Goal: Information Seeking & Learning: Check status

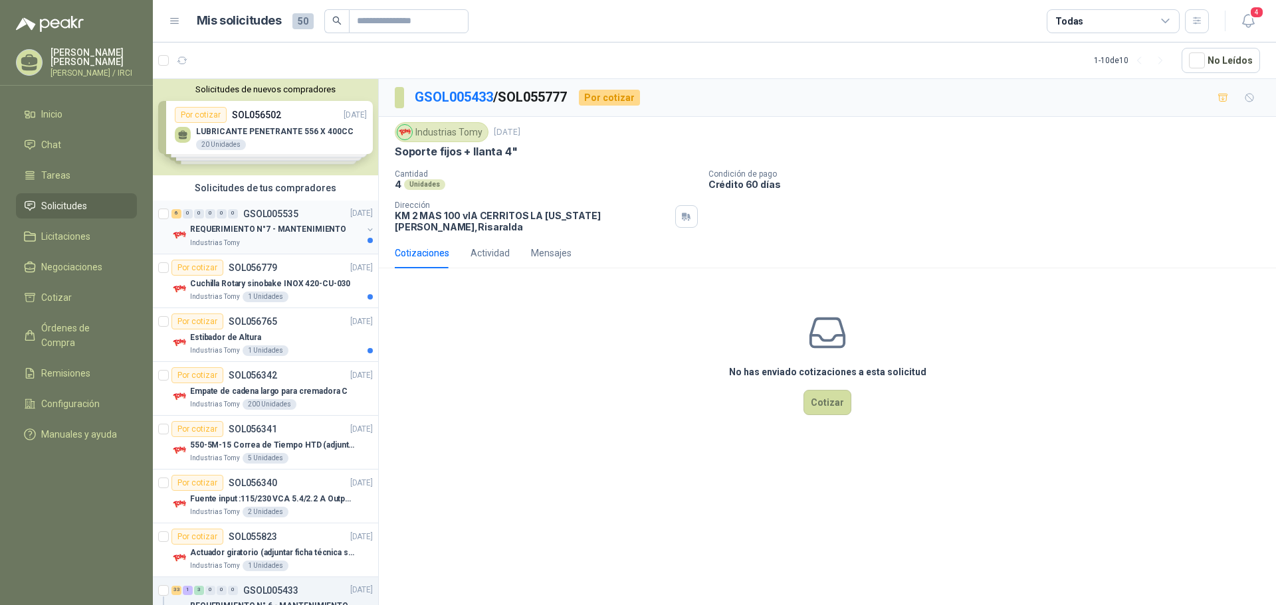
click at [289, 232] on p "REQUERIMIENTO N°7 - MANTENIMIENTO" at bounding box center [268, 230] width 156 height 13
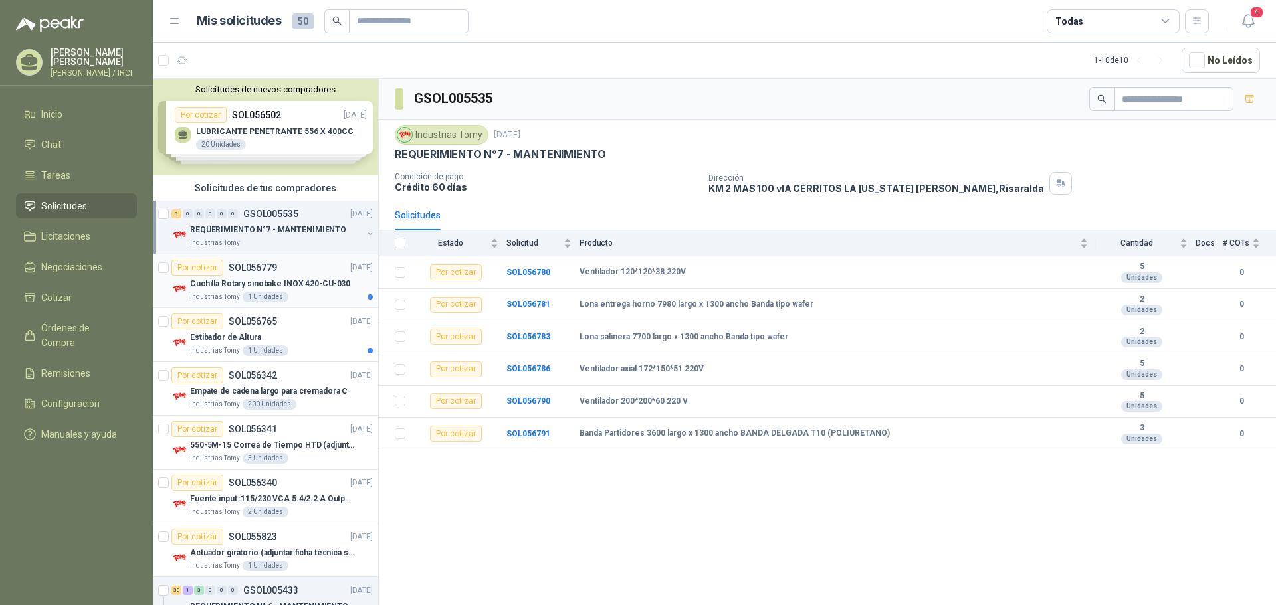
click at [284, 268] on div "Por cotizar SOL056779 [DATE]" at bounding box center [271, 268] width 201 height 16
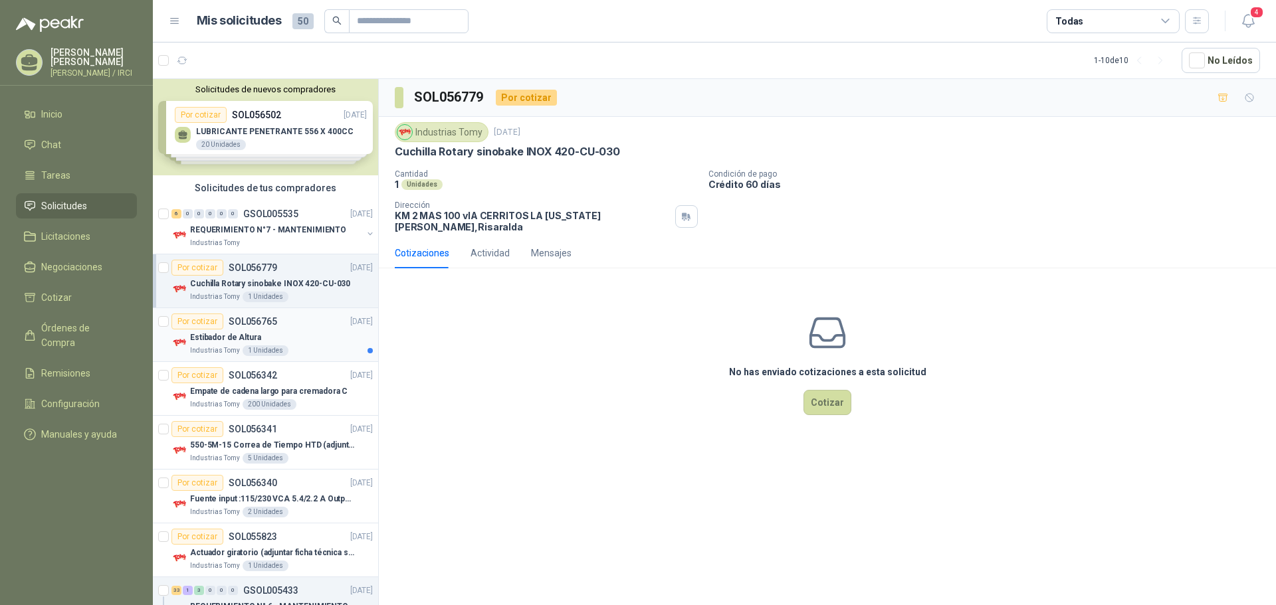
click at [262, 333] on div "Estibador de Altura" at bounding box center [281, 338] width 183 height 16
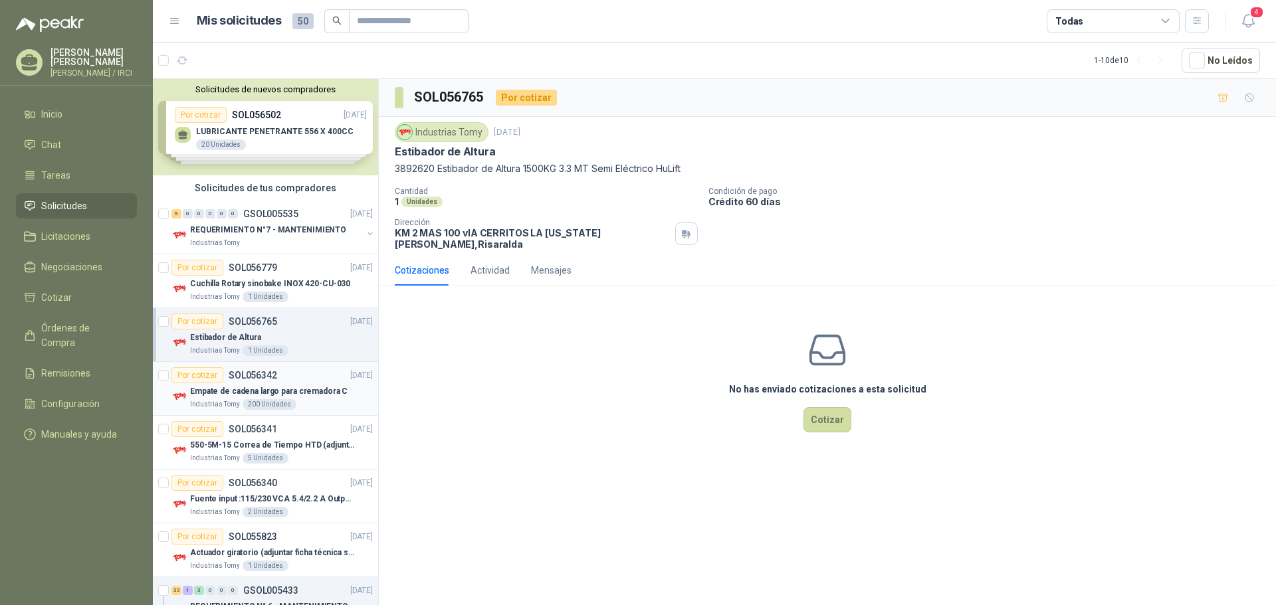
click at [262, 375] on p "SOL056342" at bounding box center [253, 375] width 49 height 9
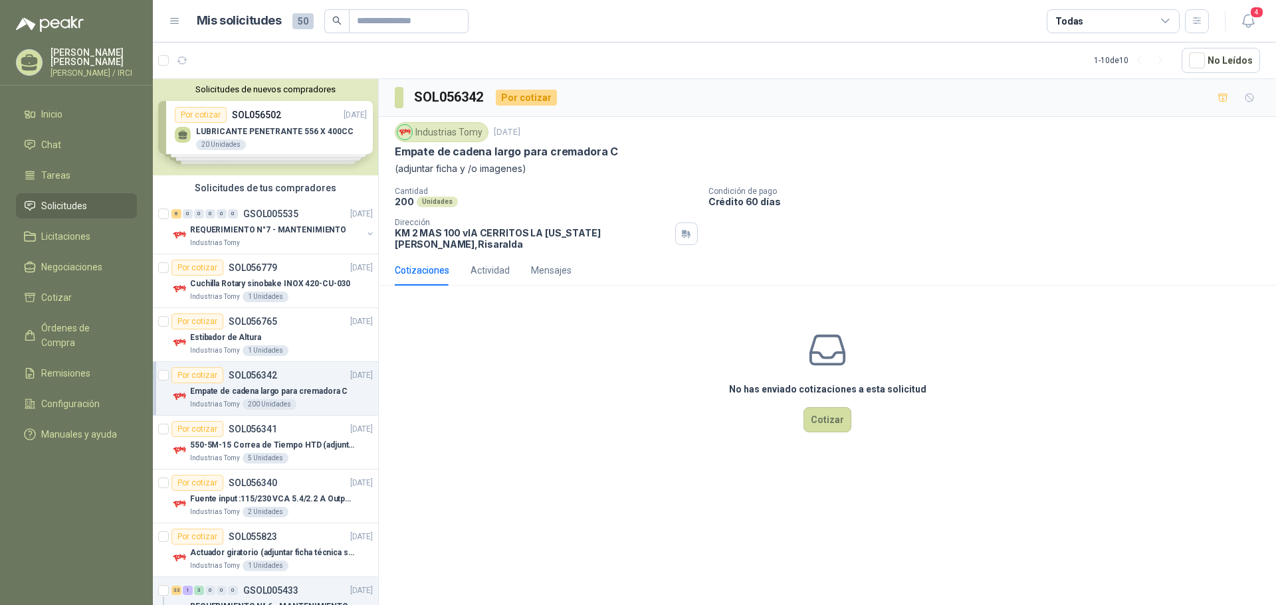
scroll to position [66, 0]
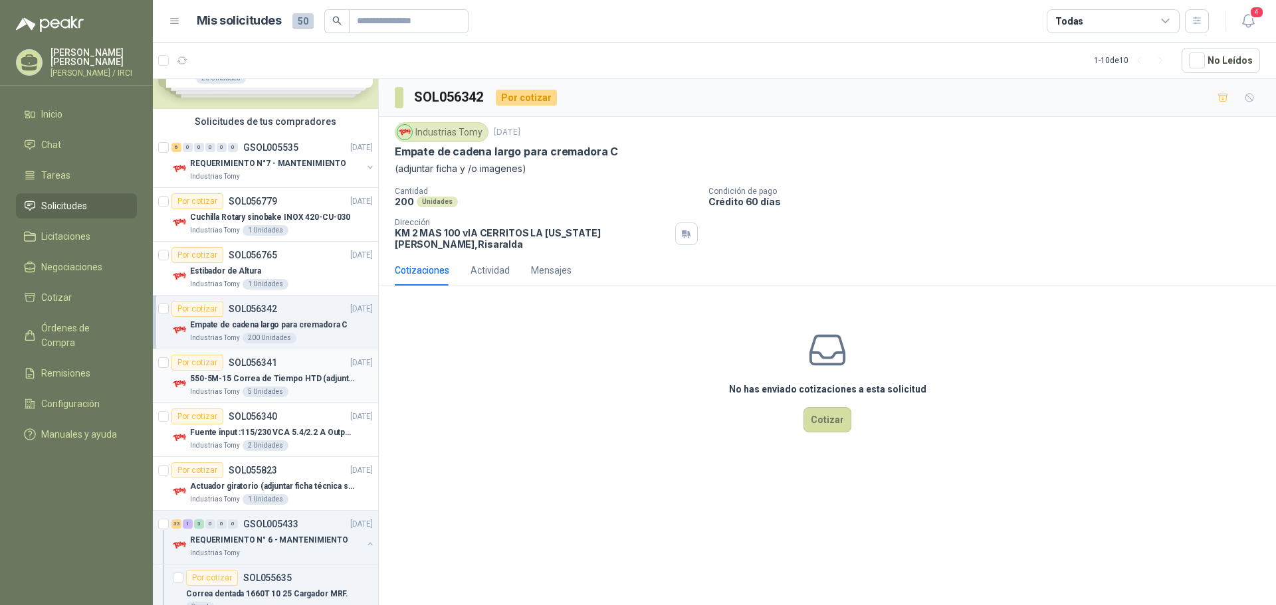
click at [262, 366] on p "SOL056341" at bounding box center [253, 362] width 49 height 9
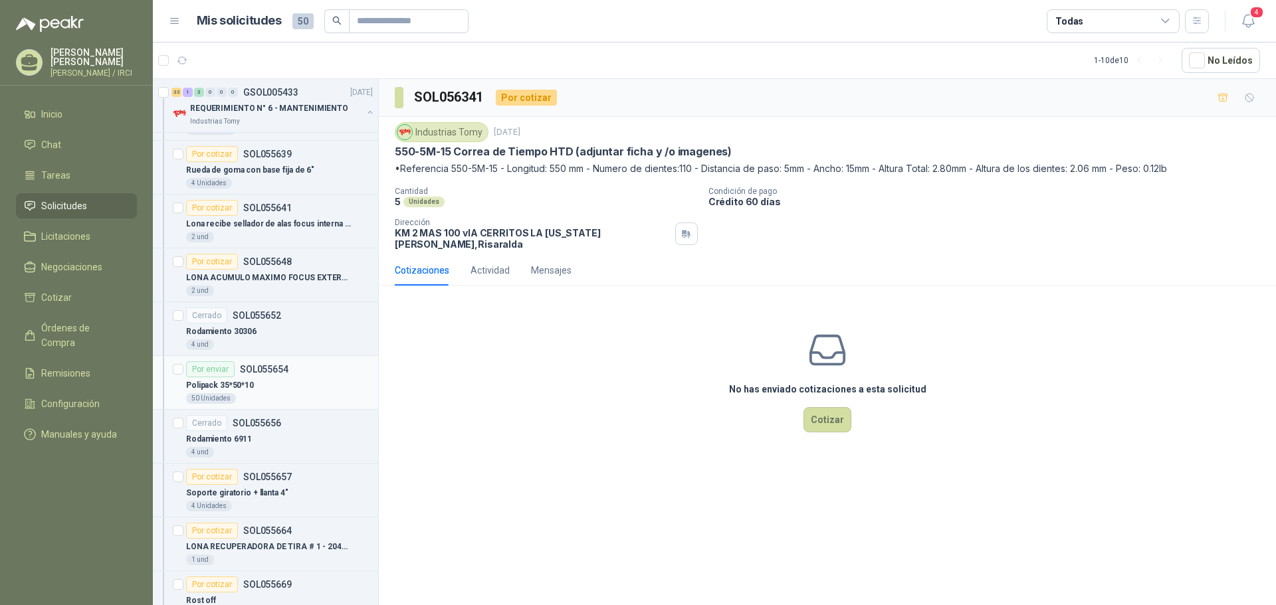
scroll to position [598, 0]
click at [270, 314] on p "SOL055652" at bounding box center [257, 315] width 49 height 9
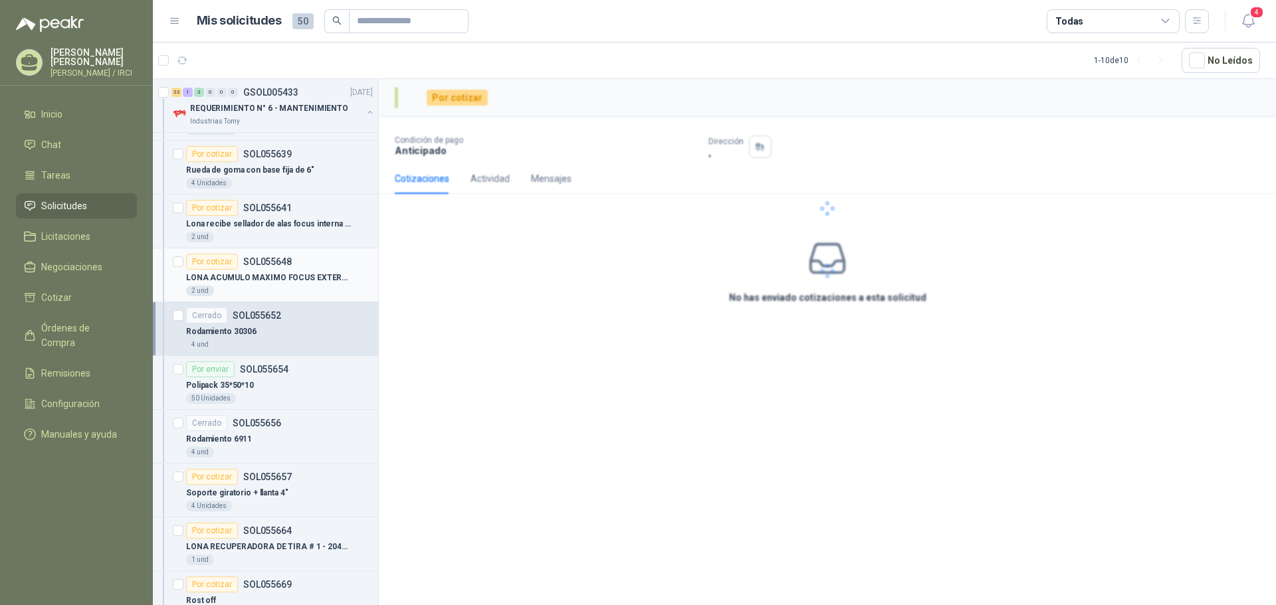
click at [280, 261] on p "SOL055648" at bounding box center [267, 261] width 49 height 9
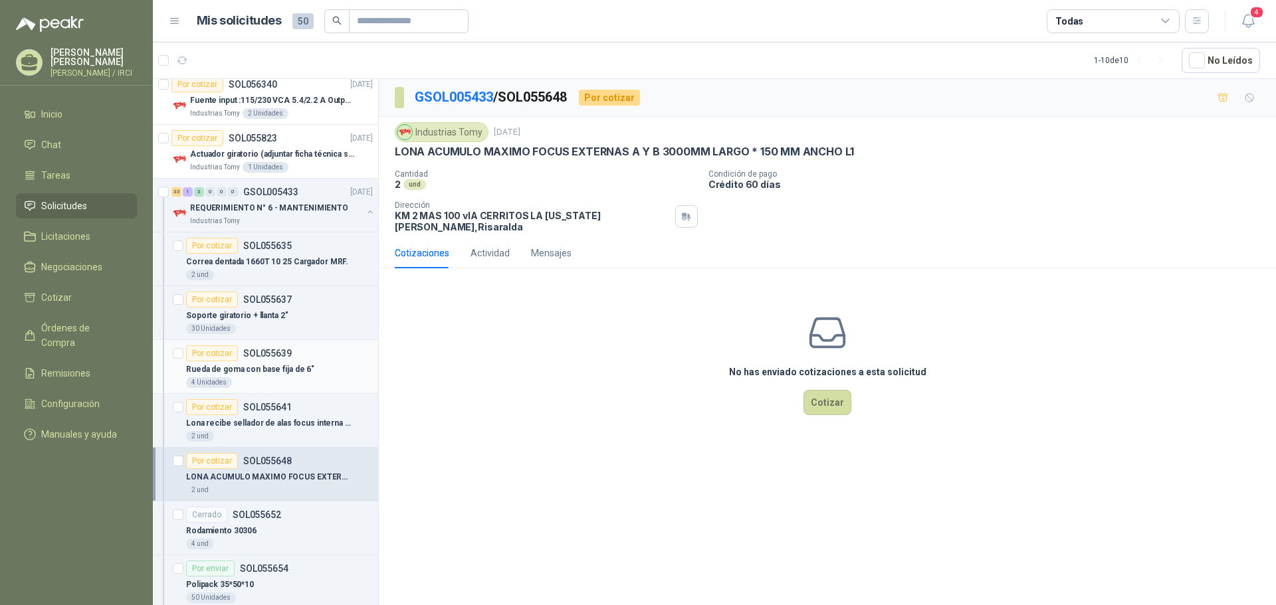
scroll to position [332, 0]
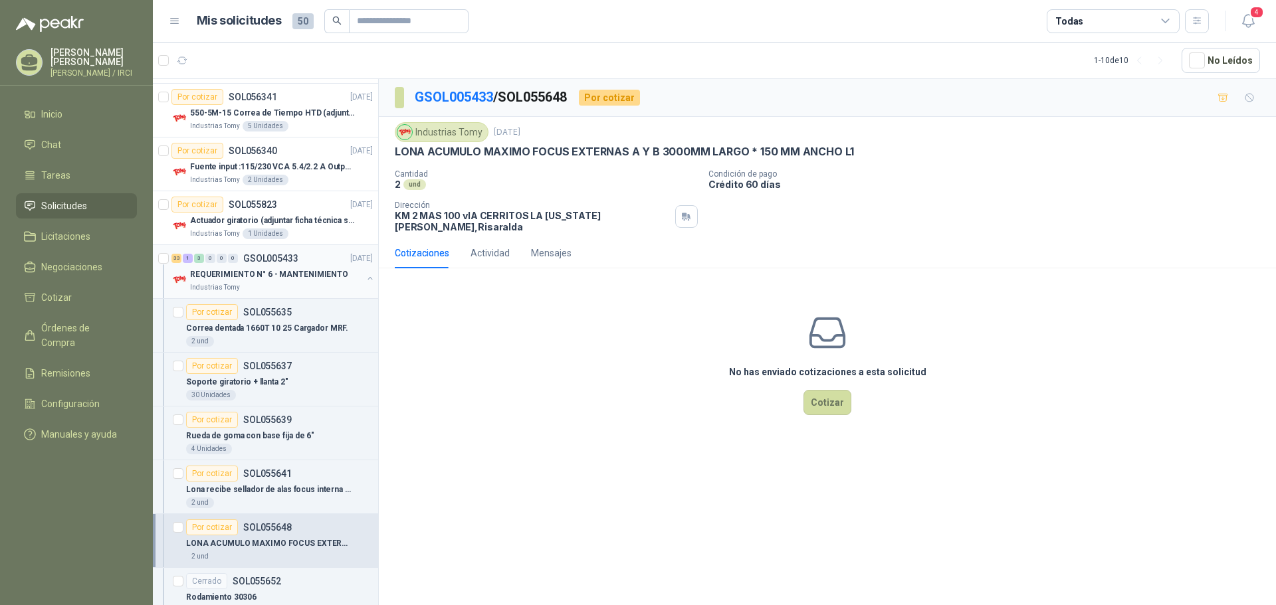
click at [244, 269] on p "REQUERIMIENTO N° 6 - MANTENIMIENTO" at bounding box center [269, 274] width 158 height 13
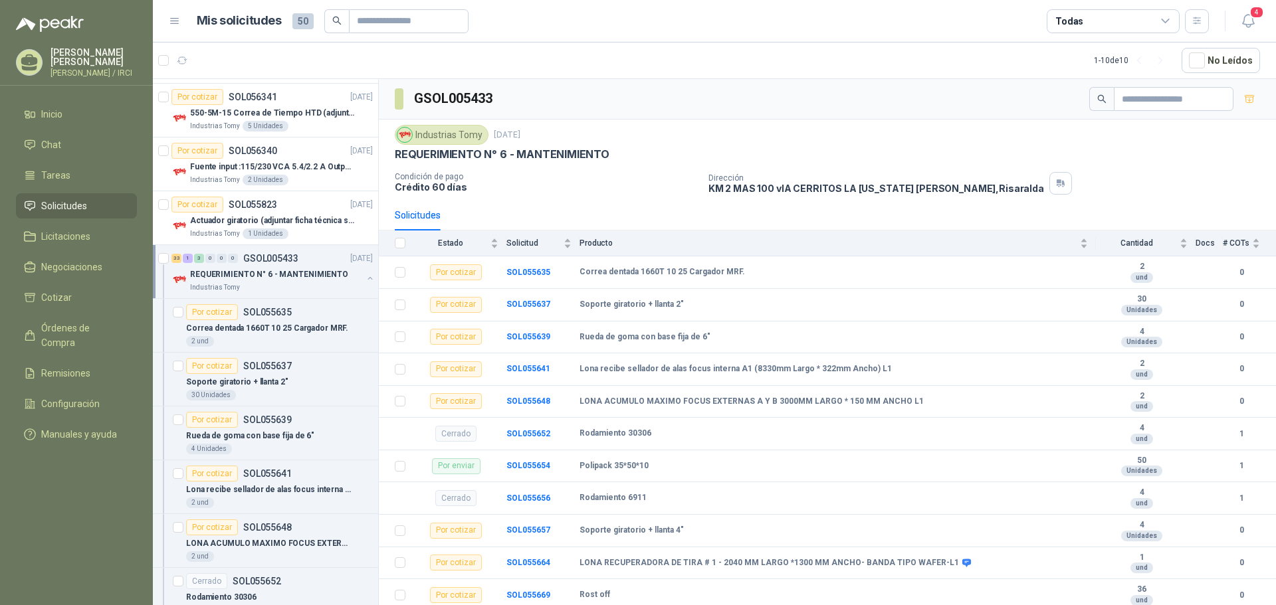
scroll to position [66, 0]
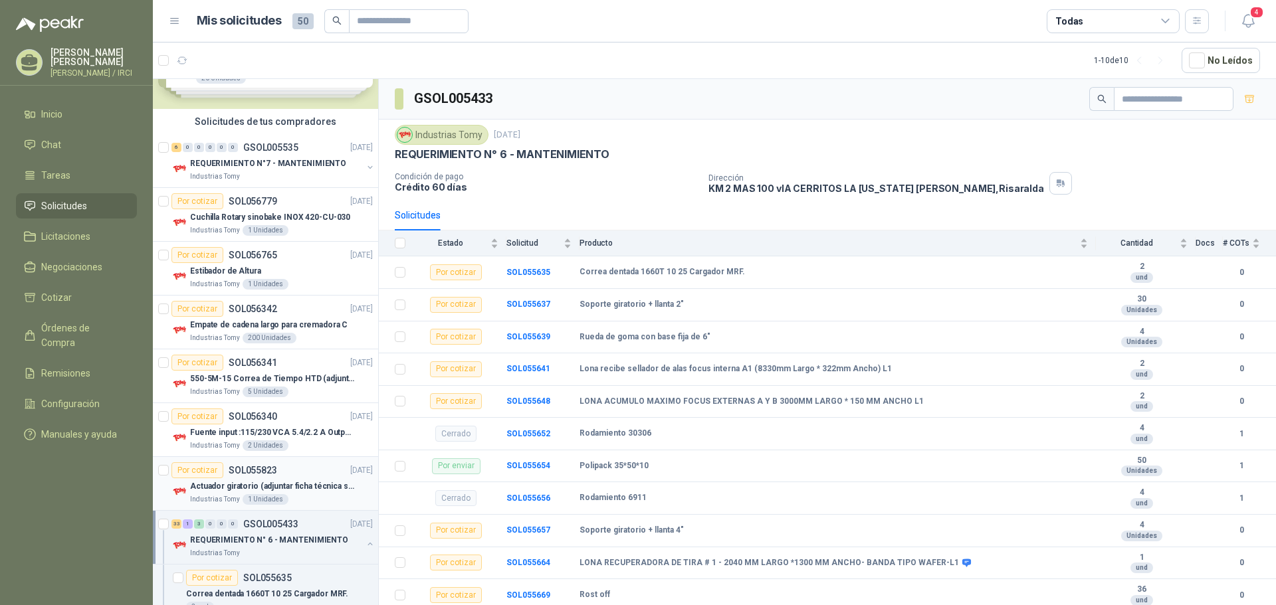
click at [252, 477] on div "Por cotizar SOL055823" at bounding box center [224, 470] width 106 height 16
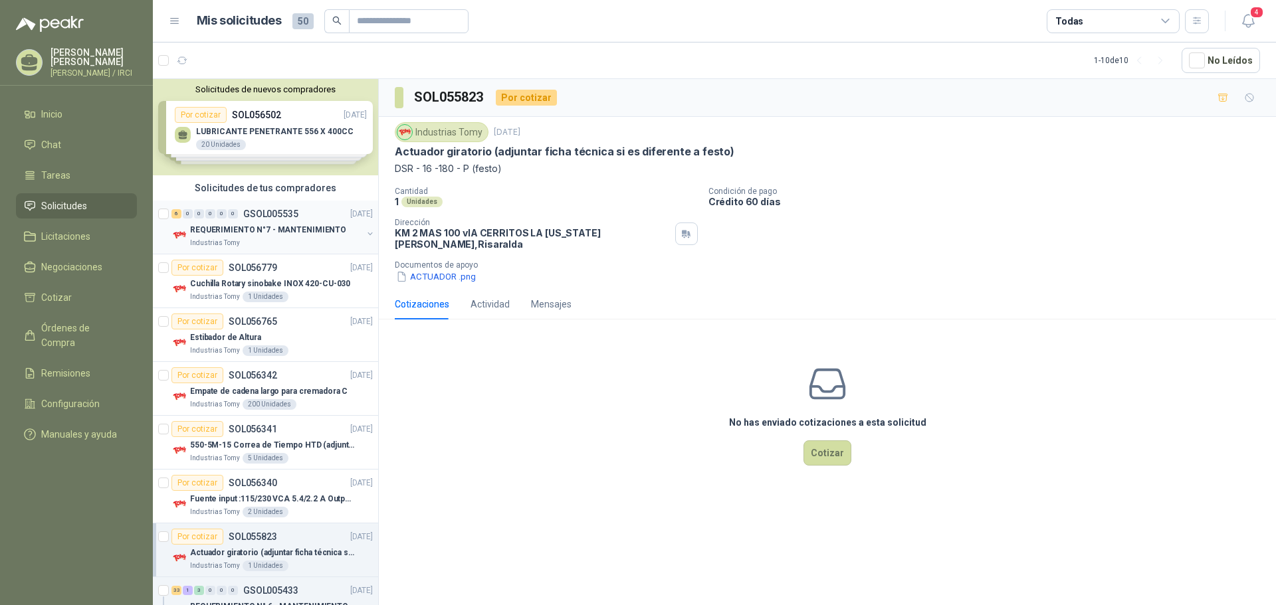
click at [257, 216] on p "GSOL005535" at bounding box center [270, 213] width 55 height 9
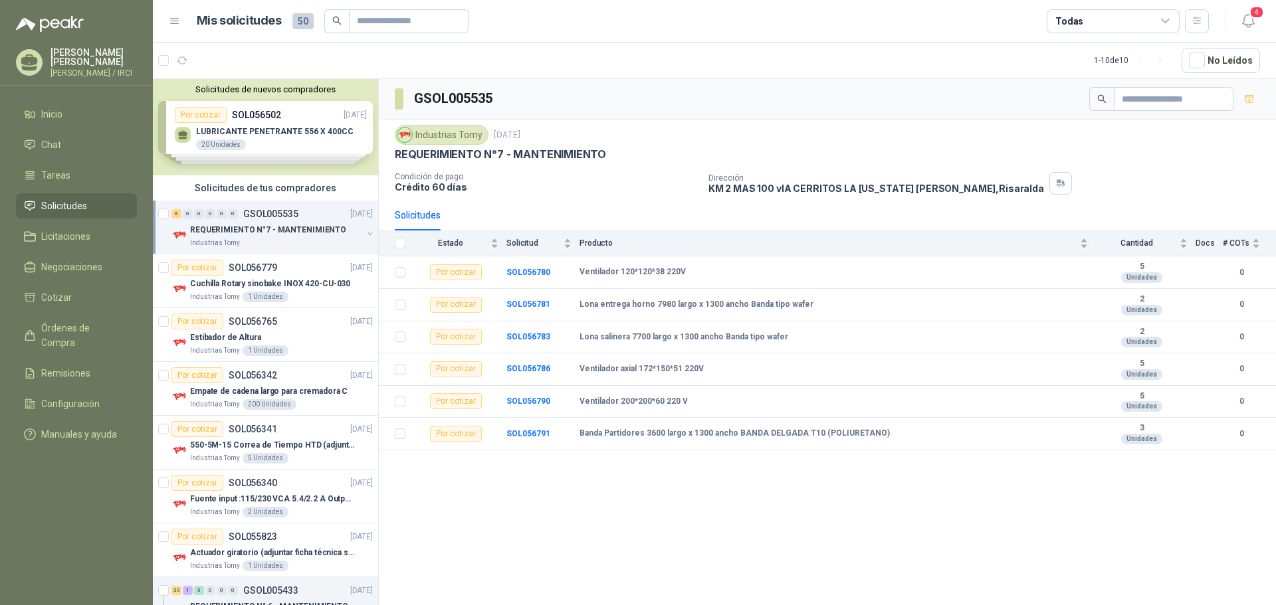
click at [270, 119] on div "Solicitudes de nuevos compradores Por cotizar SOL056502 [DATE] LUBRICANTE PENET…" at bounding box center [265, 127] width 225 height 96
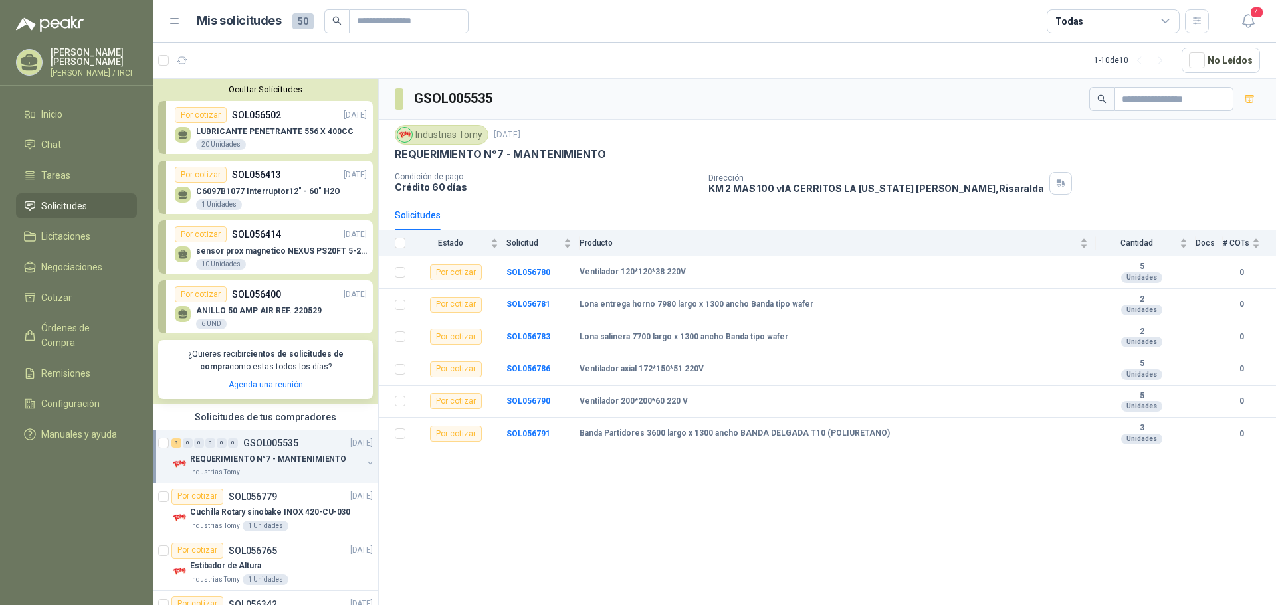
click at [268, 182] on p "SOL056413" at bounding box center [256, 174] width 49 height 15
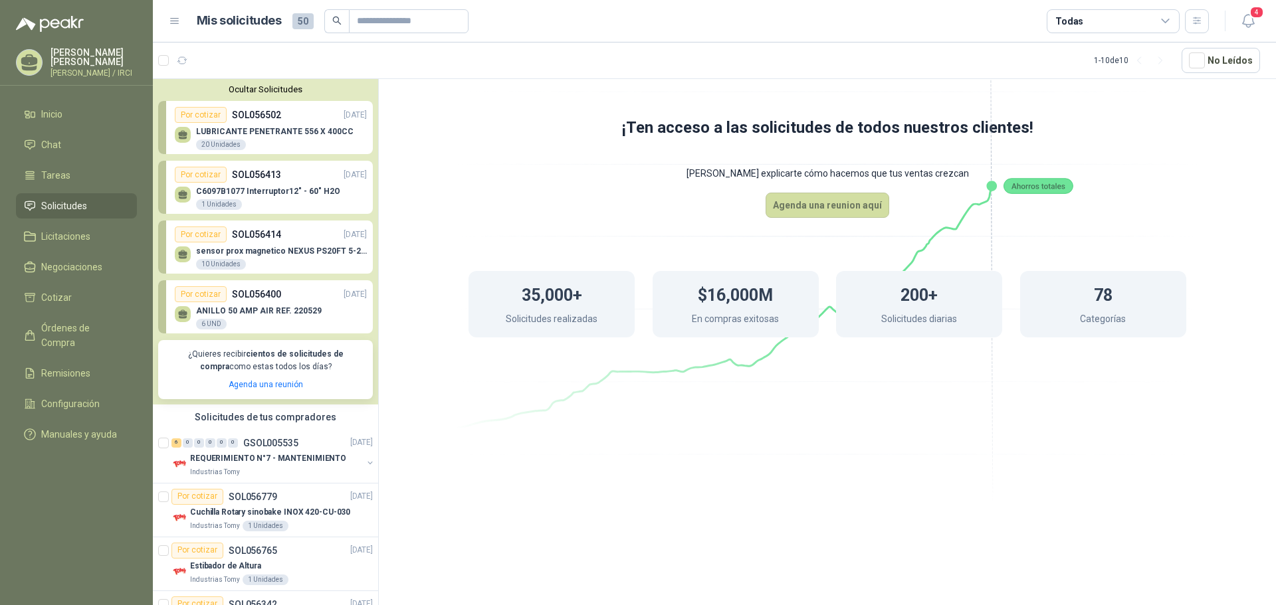
click at [249, 243] on div "sensor prox magnetico NEXUS PS20FT 5-240 10 Unidades" at bounding box center [271, 257] width 192 height 28
click at [60, 147] on span "Chat" at bounding box center [51, 145] width 20 height 15
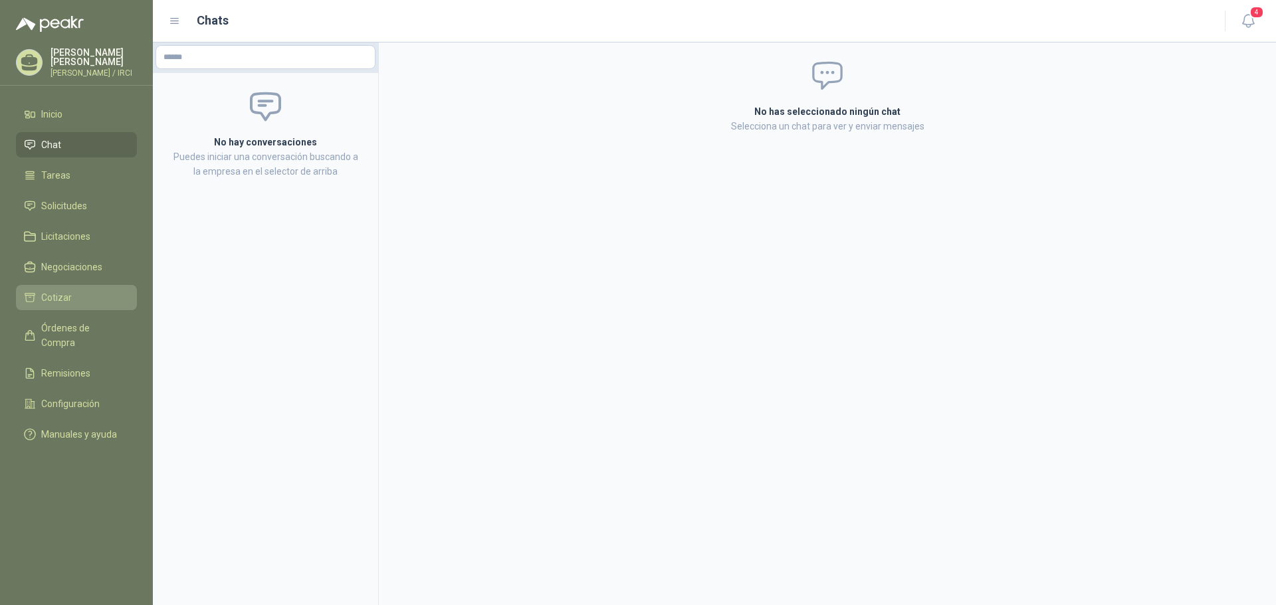
click at [68, 305] on span "Cotizar" at bounding box center [56, 297] width 31 height 15
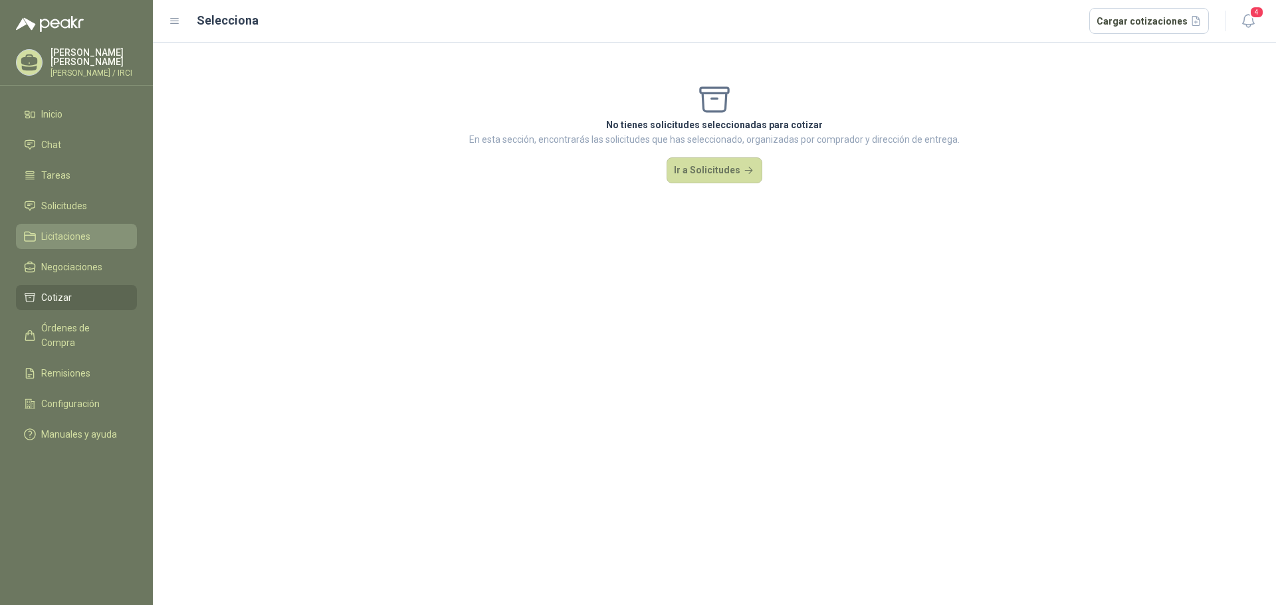
click at [78, 244] on span "Licitaciones" at bounding box center [65, 236] width 49 height 15
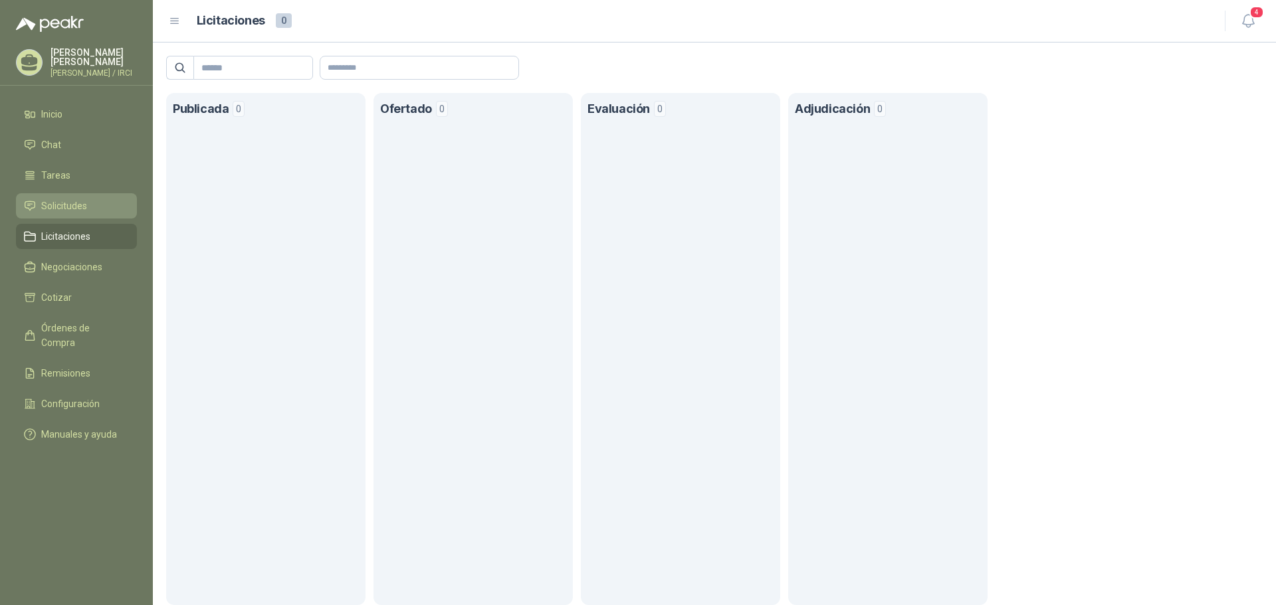
click at [64, 213] on span "Solicitudes" at bounding box center [64, 206] width 46 height 15
